Goal: Information Seeking & Learning: Find specific page/section

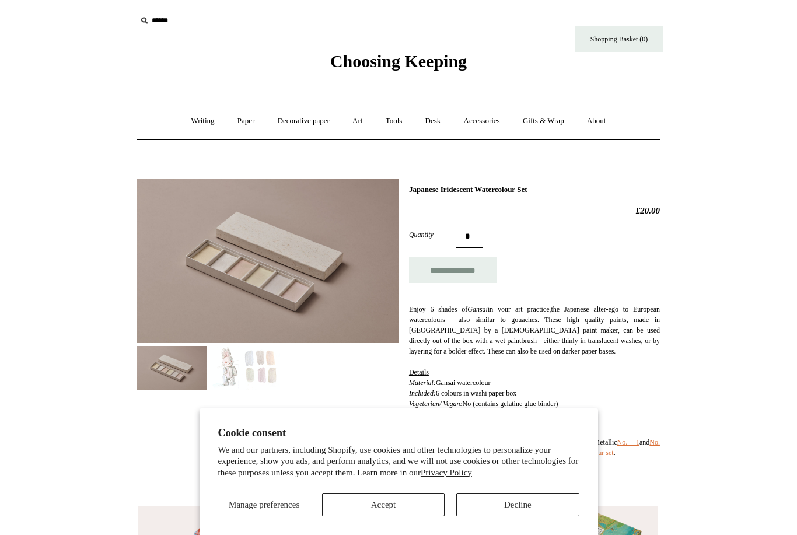
scroll to position [46, 125]
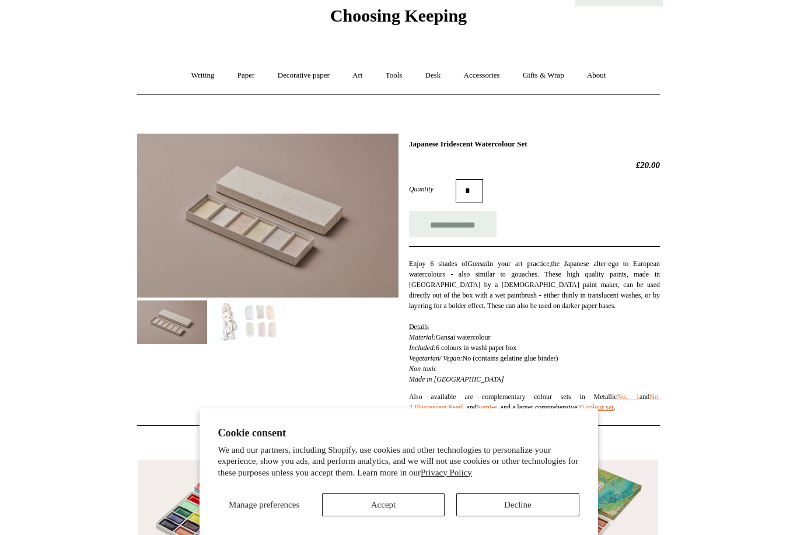
click at [253, 344] on img at bounding box center [245, 322] width 70 height 44
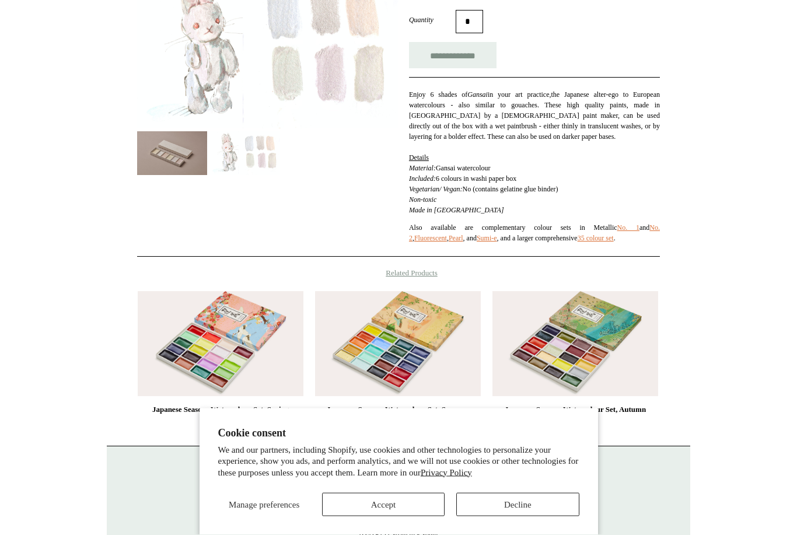
scroll to position [271, 0]
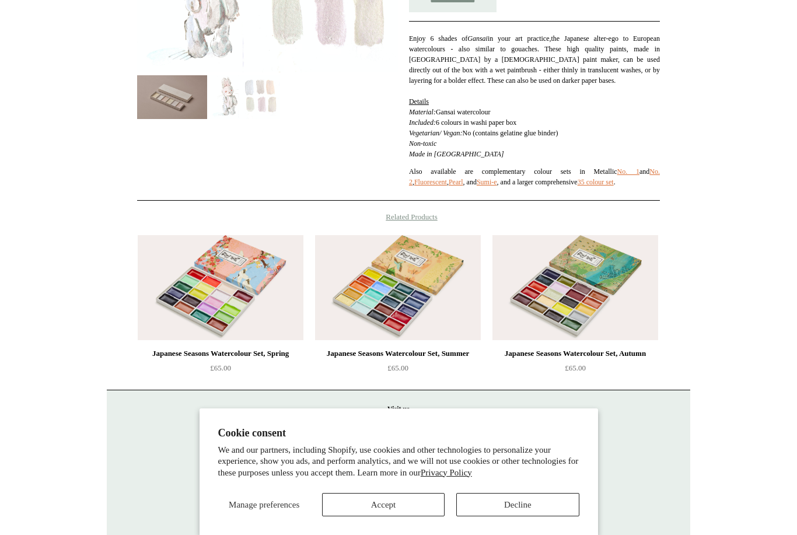
click at [425, 439] on h2 "Cookie consent" at bounding box center [398, 433] width 361 height 12
click at [737, 13] on html "Cookie consent We and our partners, including Shopify, use cookies and other te…" at bounding box center [398, 150] width 797 height 843
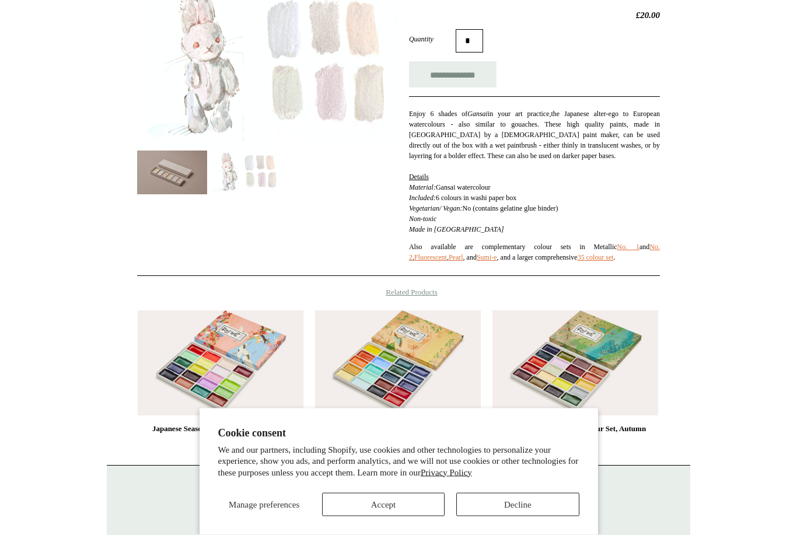
scroll to position [0, 0]
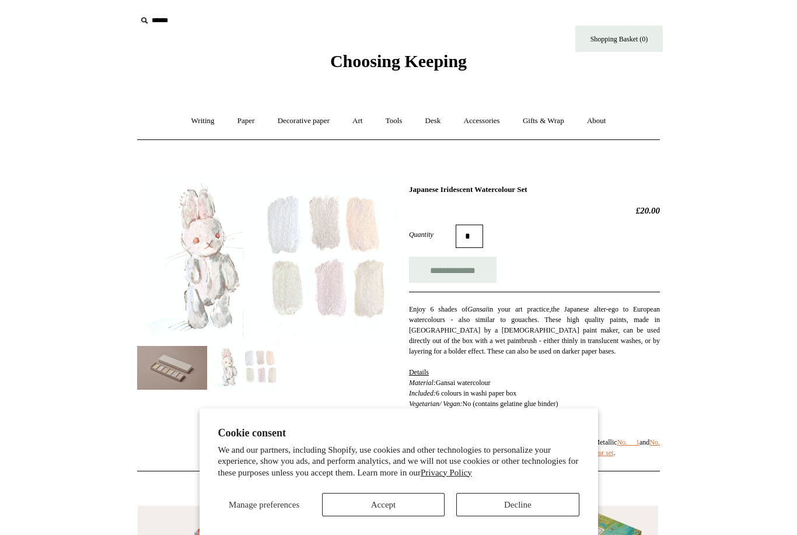
click at [165, 23] on input "text" at bounding box center [209, 21] width 144 height 22
type input "********"
click at [270, 20] on input "*" at bounding box center [270, 20] width 12 height 20
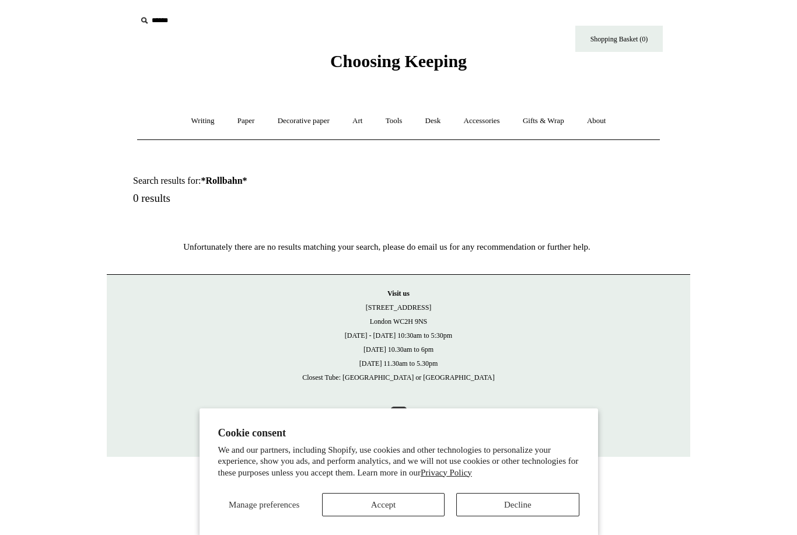
click at [236, 117] on link "Paper +" at bounding box center [246, 121] width 39 height 31
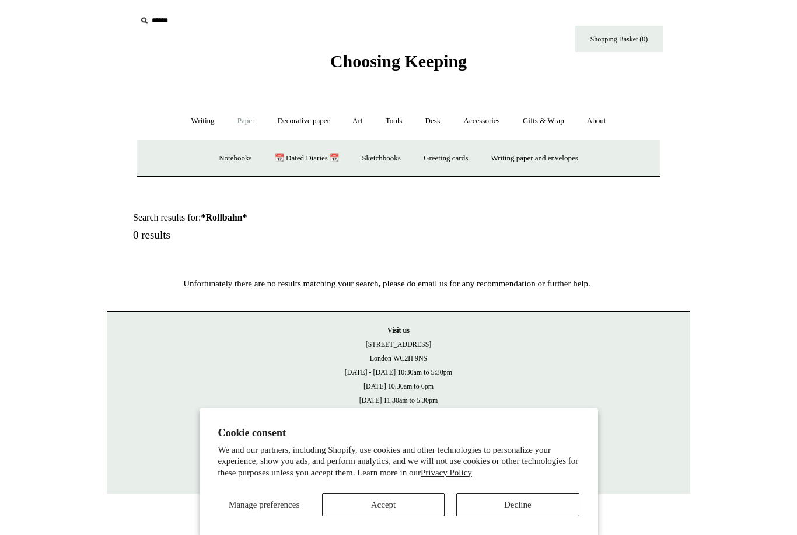
click at [223, 156] on link "Notebooks +" at bounding box center [235, 158] width 54 height 31
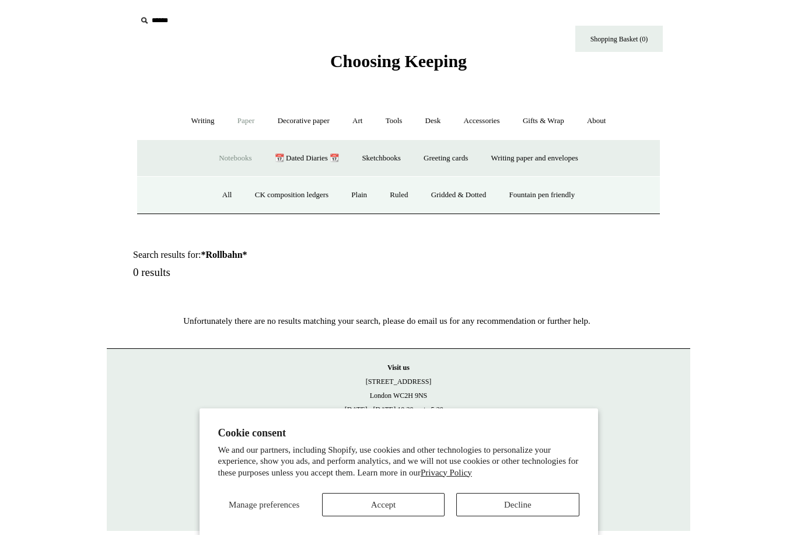
click at [463, 194] on link "Gridded & Dotted" at bounding box center [459, 195] width 76 height 31
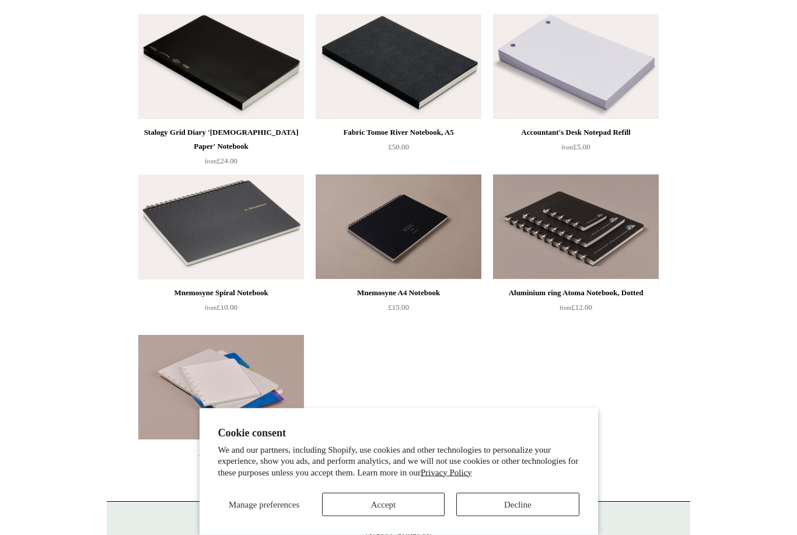
scroll to position [454, 0]
